Goal: Information Seeking & Learning: Learn about a topic

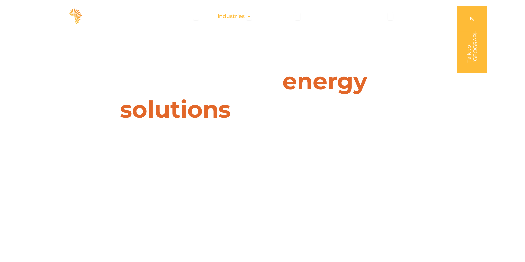
click at [241, 17] on span "Industries" at bounding box center [231, 16] width 27 height 8
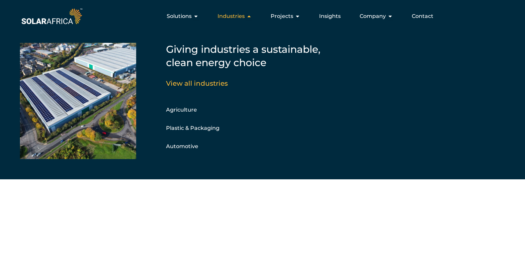
click at [241, 17] on span "Industries" at bounding box center [231, 16] width 27 height 8
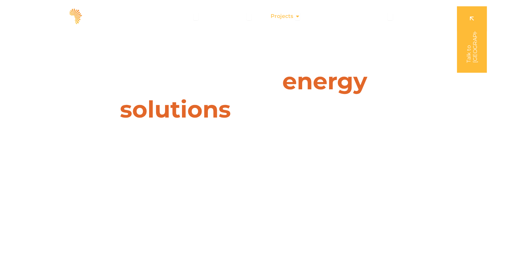
click at [297, 14] on icon "Menu" at bounding box center [297, 16] width 5 height 5
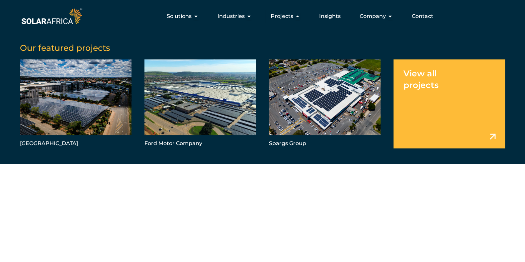
click at [436, 96] on link "Menu" at bounding box center [450, 103] width 112 height 89
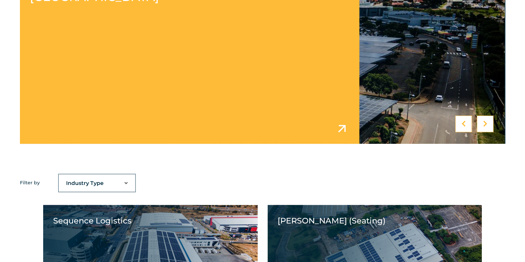
scroll to position [374, 0]
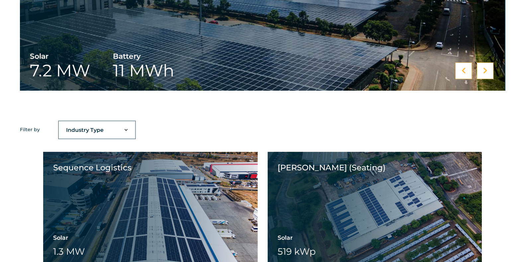
click at [122, 134] on select "Industry Type Agriculture Automotive Corporate Parks FMCG Food Processing Hospi…" at bounding box center [97, 130] width 76 height 13
click at [123, 128] on select "Industry Type Agriculture Automotive Corporate Parks FMCG Food Processing Hospi…" at bounding box center [97, 130] width 76 height 13
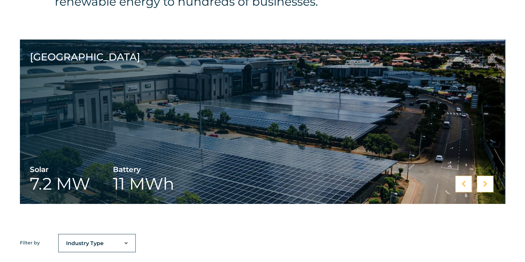
scroll to position [320, 0]
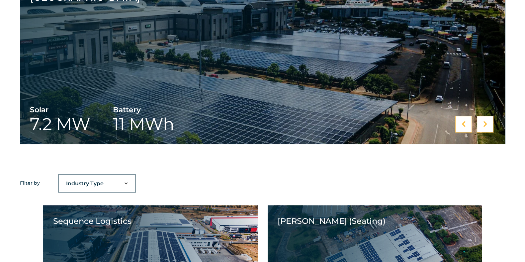
click at [115, 173] on div "Ford Motor Company Solar 13.5 MW Ford Motor Company Spargs Group Solar 1.2 MW S…" at bounding box center [262, 77] width 525 height 194
click at [116, 180] on select "Industry Type Agriculture Automotive Corporate Parks FMCG Food Processing Hospi…" at bounding box center [97, 183] width 76 height 13
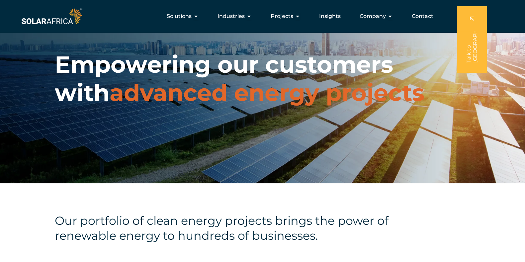
scroll to position [0, 0]
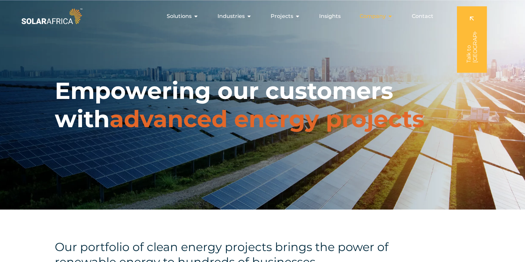
click at [382, 15] on span "Company" at bounding box center [373, 16] width 26 height 8
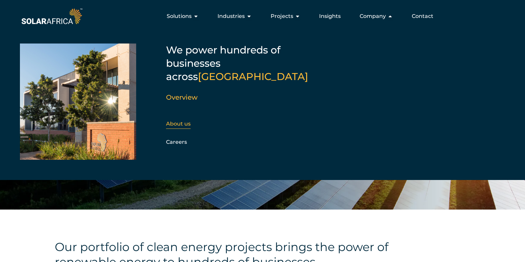
click at [184, 121] on link "About us" at bounding box center [178, 124] width 25 height 6
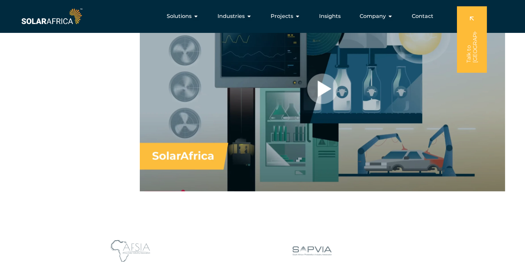
scroll to position [457, 0]
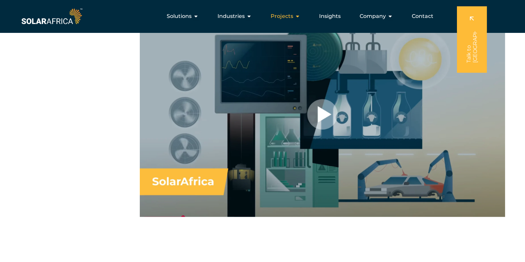
click at [283, 16] on span "Projects" at bounding box center [282, 16] width 23 height 8
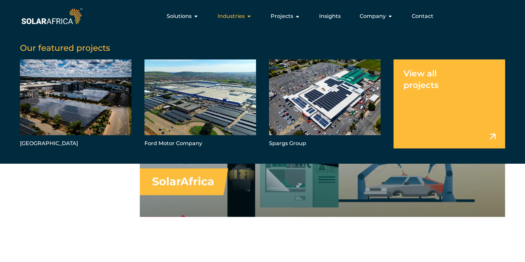
click at [234, 14] on span "Industries" at bounding box center [231, 16] width 27 height 8
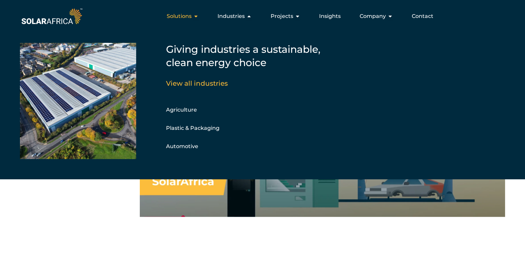
click at [192, 16] on span "Solutions" at bounding box center [179, 16] width 25 height 8
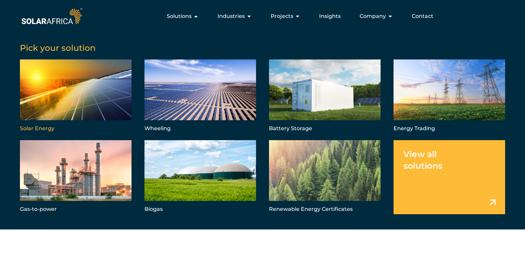
click at [112, 68] on link "Menu" at bounding box center [76, 96] width 112 height 74
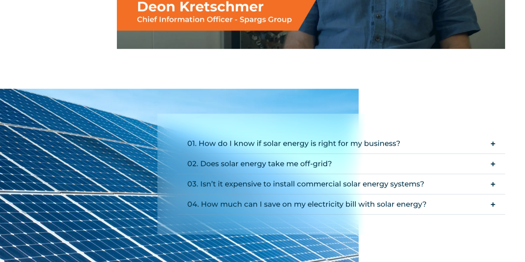
scroll to position [1205, 0]
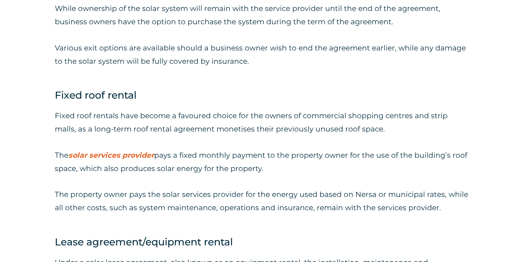
scroll to position [1329, 0]
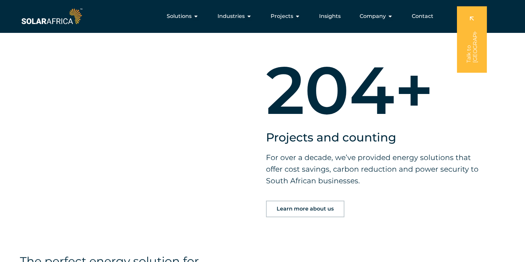
scroll to position [457, 0]
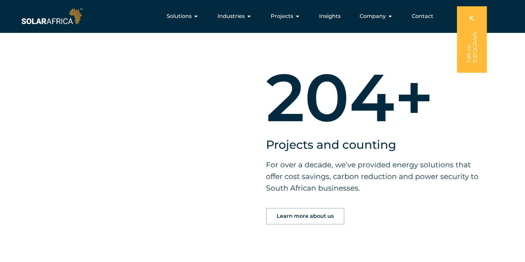
click at [299, 211] on link "Learn more about us" at bounding box center [305, 216] width 78 height 17
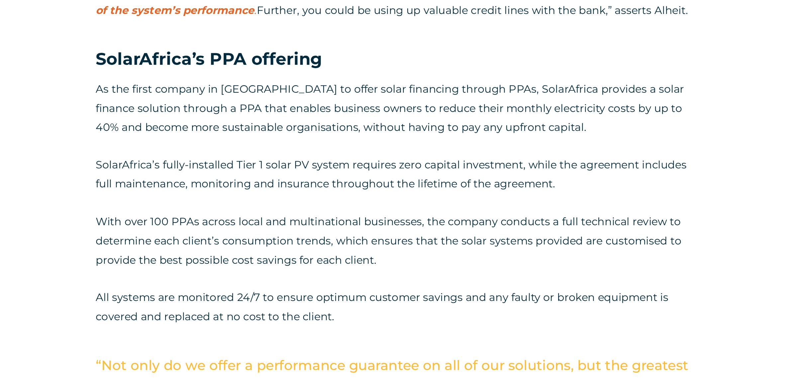
scroll to position [1991, 0]
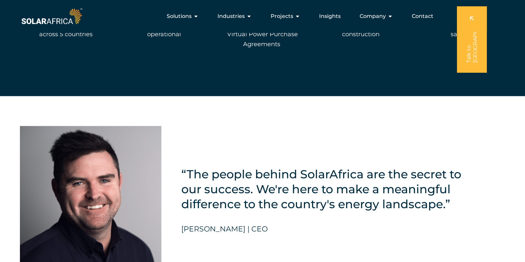
scroll to position [1246, 0]
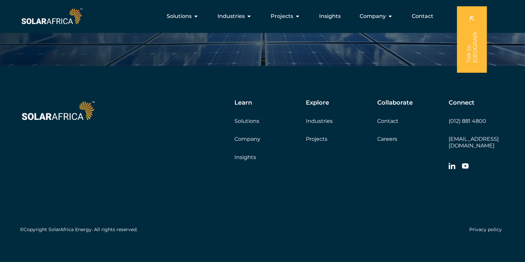
scroll to position [2254, 0]
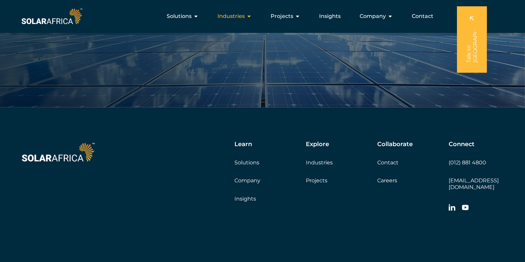
click at [238, 15] on span "Industries" at bounding box center [231, 16] width 27 height 8
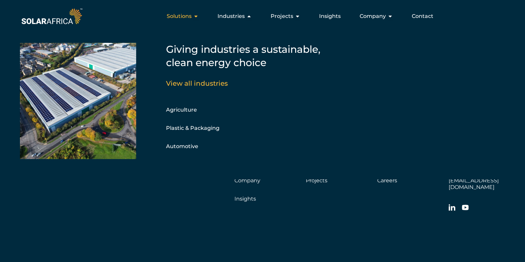
click at [191, 15] on span "Solutions" at bounding box center [179, 16] width 25 height 8
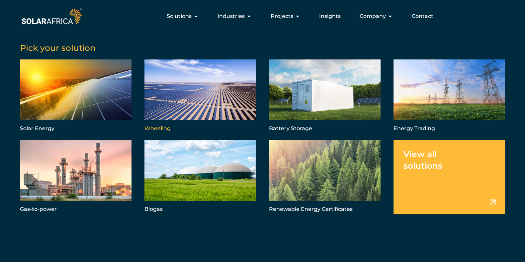
click at [177, 109] on link "Menu" at bounding box center [201, 96] width 112 height 74
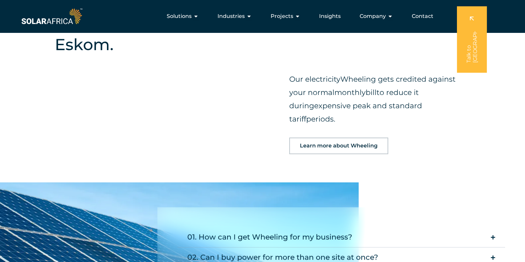
scroll to position [664, 0]
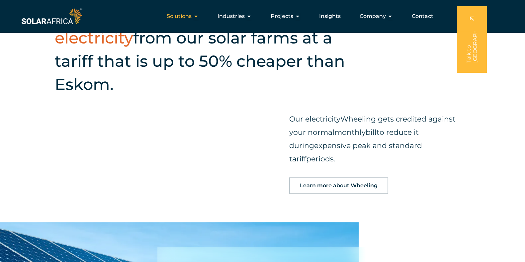
click at [177, 18] on span "Solutions" at bounding box center [179, 16] width 25 height 8
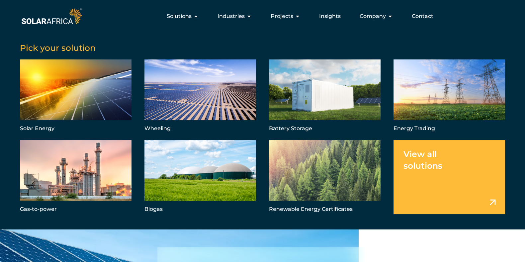
click at [447, 183] on link "Menu" at bounding box center [450, 177] width 112 height 74
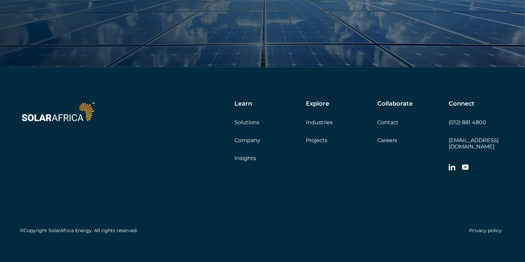
scroll to position [734, 0]
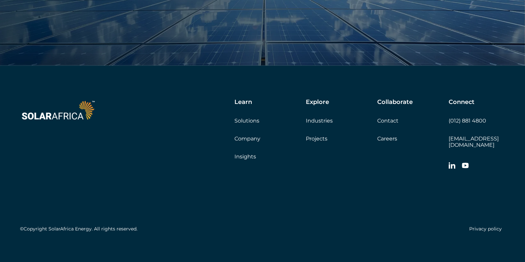
click at [246, 120] on link "Solutions" at bounding box center [247, 121] width 25 height 6
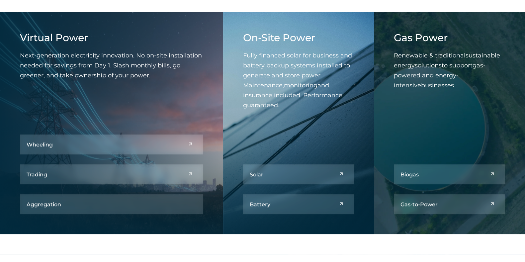
scroll to position [332, 0]
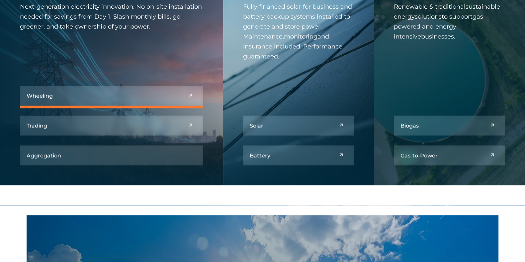
click at [98, 92] on link at bounding box center [111, 96] width 183 height 20
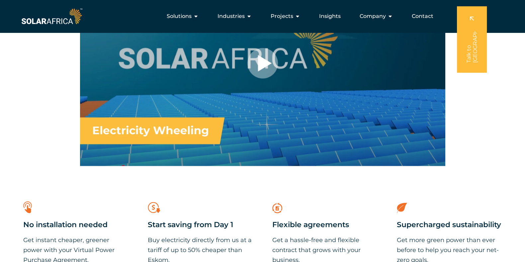
scroll to position [208, 0]
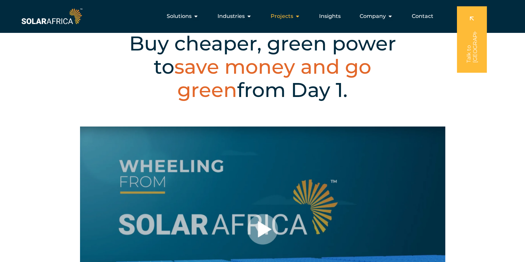
click at [288, 14] on span "Projects" at bounding box center [282, 16] width 23 height 8
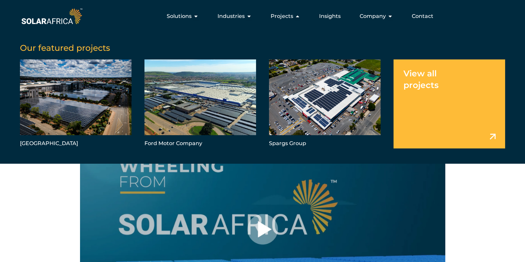
click at [420, 86] on link "Menu" at bounding box center [450, 103] width 112 height 89
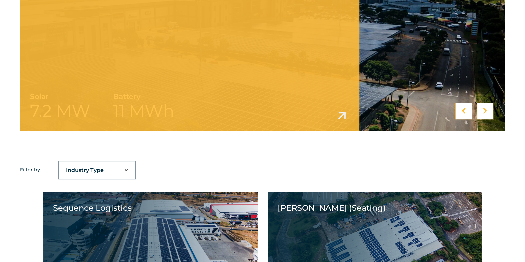
scroll to position [374, 0]
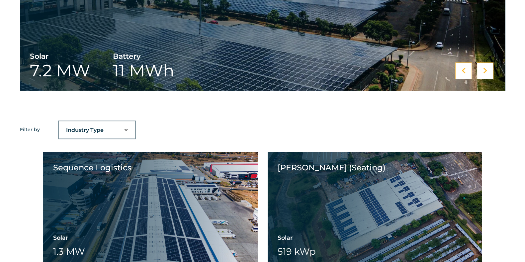
click at [90, 130] on select "Industry Type Agriculture Automotive Corporate Parks FMCG Food Processing Hospi…" at bounding box center [97, 130] width 76 height 13
click at [91, 130] on select "Industry Type Agriculture Automotive Corporate Parks FMCG Food Processing Hospi…" at bounding box center [97, 130] width 76 height 13
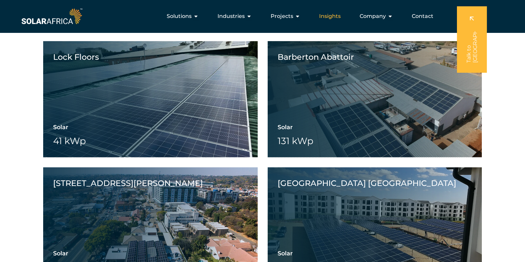
scroll to position [5071, 0]
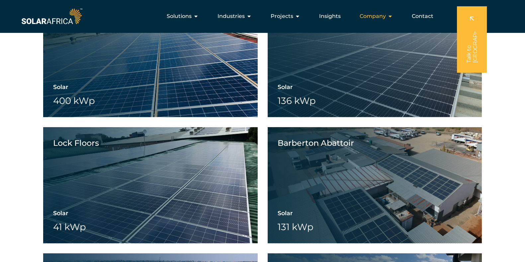
click at [375, 16] on span "Company" at bounding box center [373, 16] width 26 height 8
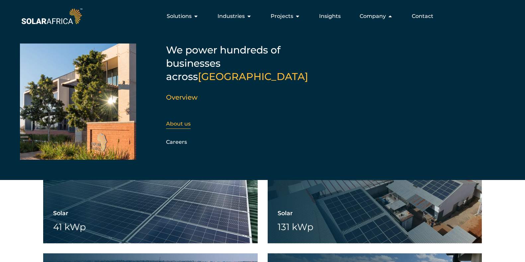
click at [188, 121] on link "About us" at bounding box center [178, 124] width 25 height 6
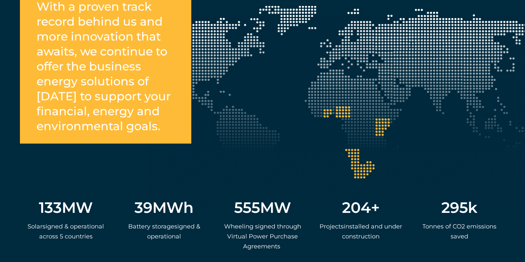
scroll to position [1288, 0]
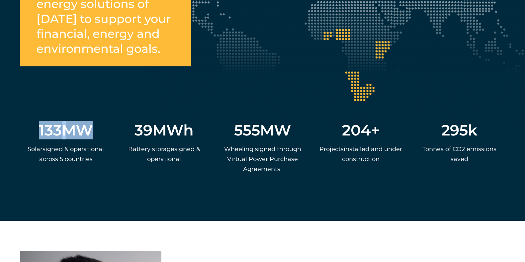
drag, startPoint x: 40, startPoint y: 140, endPoint x: 94, endPoint y: 138, distance: 53.9
click at [94, 138] on div "133 MW" at bounding box center [65, 130] width 85 height 15
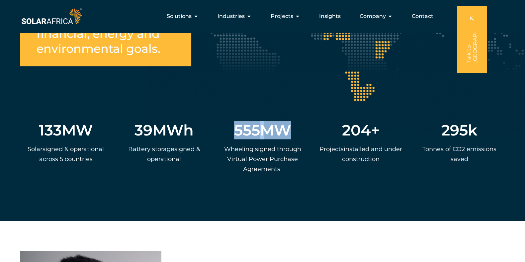
drag, startPoint x: 224, startPoint y: 142, endPoint x: 296, endPoint y: 142, distance: 72.5
click at [296, 138] on div "555 MW" at bounding box center [262, 130] width 85 height 15
click at [259, 164] on span "Wheeling signed through Virtual Power Purchase Agreements" at bounding box center [262, 159] width 77 height 27
click at [330, 164] on p "P rojects i nstalled and under construction" at bounding box center [361, 154] width 85 height 20
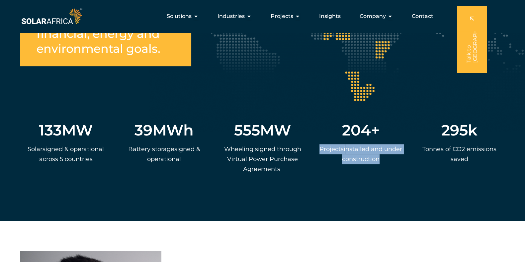
drag, startPoint x: 381, startPoint y: 173, endPoint x: 312, endPoint y: 159, distance: 70.2
click at [312, 159] on div "133 MW S olar s igned & operational across 5 countries 39 MWh Ba ttery storage …" at bounding box center [263, 130] width 486 height 115
click at [387, 164] on p "P rojects i nstalled and under construction" at bounding box center [361, 154] width 85 height 20
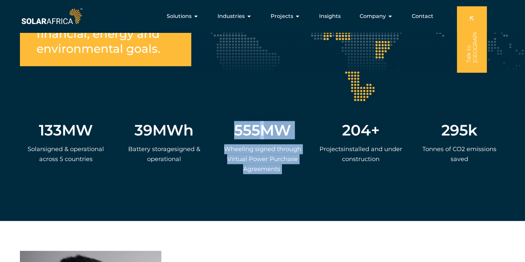
drag, startPoint x: 281, startPoint y: 185, endPoint x: 229, endPoint y: 140, distance: 68.8
click at [229, 140] on div "555 MW Wheeling signed through Virtual Power Purchase Agreements" at bounding box center [263, 153] width 92 height 69
click at [245, 138] on span "555" at bounding box center [247, 130] width 26 height 15
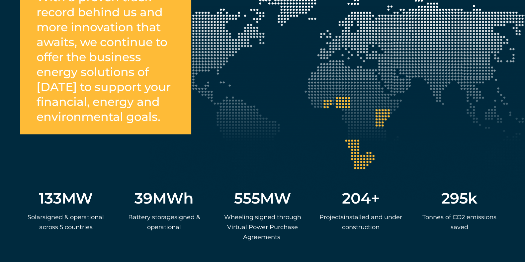
scroll to position [1246, 0]
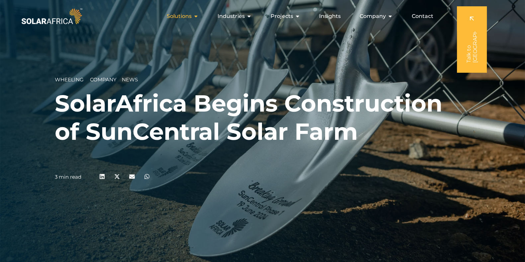
click at [189, 14] on span "Solutions" at bounding box center [179, 16] width 25 height 8
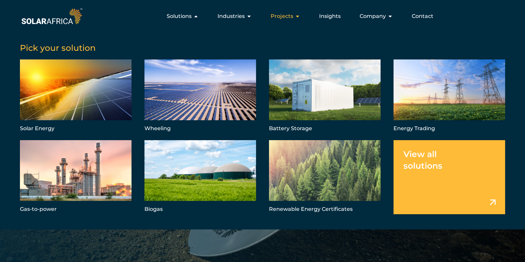
click at [281, 17] on span "Projects" at bounding box center [282, 16] width 23 height 8
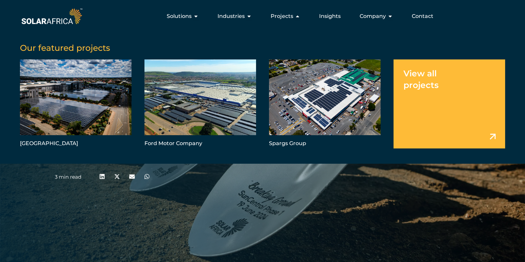
click at [424, 75] on link "Menu" at bounding box center [450, 103] width 112 height 89
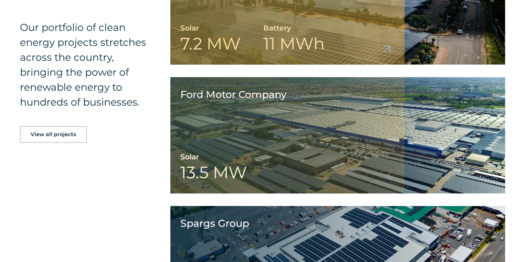
scroll to position [1371, 0]
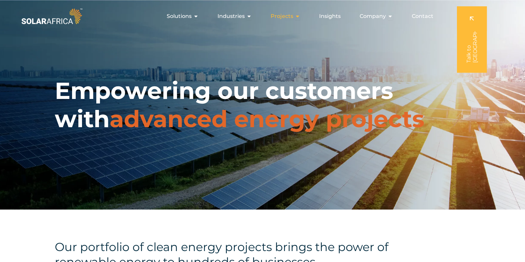
click at [288, 16] on span "Projects" at bounding box center [282, 16] width 23 height 8
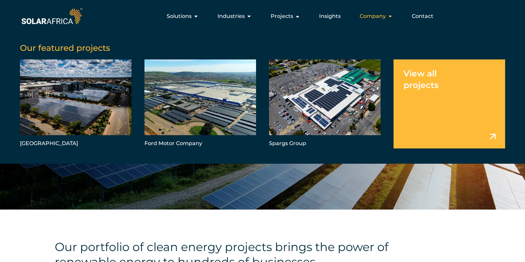
click at [383, 13] on span "Company" at bounding box center [373, 16] width 26 height 8
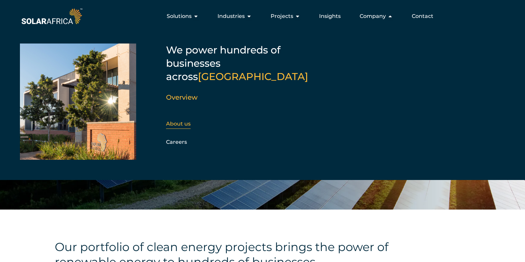
click at [186, 121] on link "About us" at bounding box center [178, 124] width 25 height 6
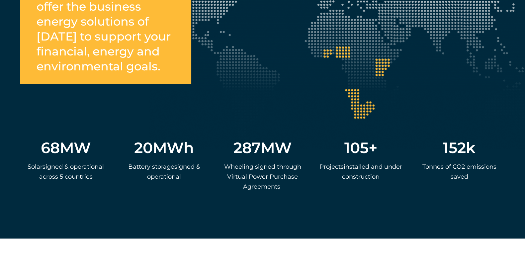
scroll to position [1288, 0]
